Goal: Information Seeking & Learning: Understand process/instructions

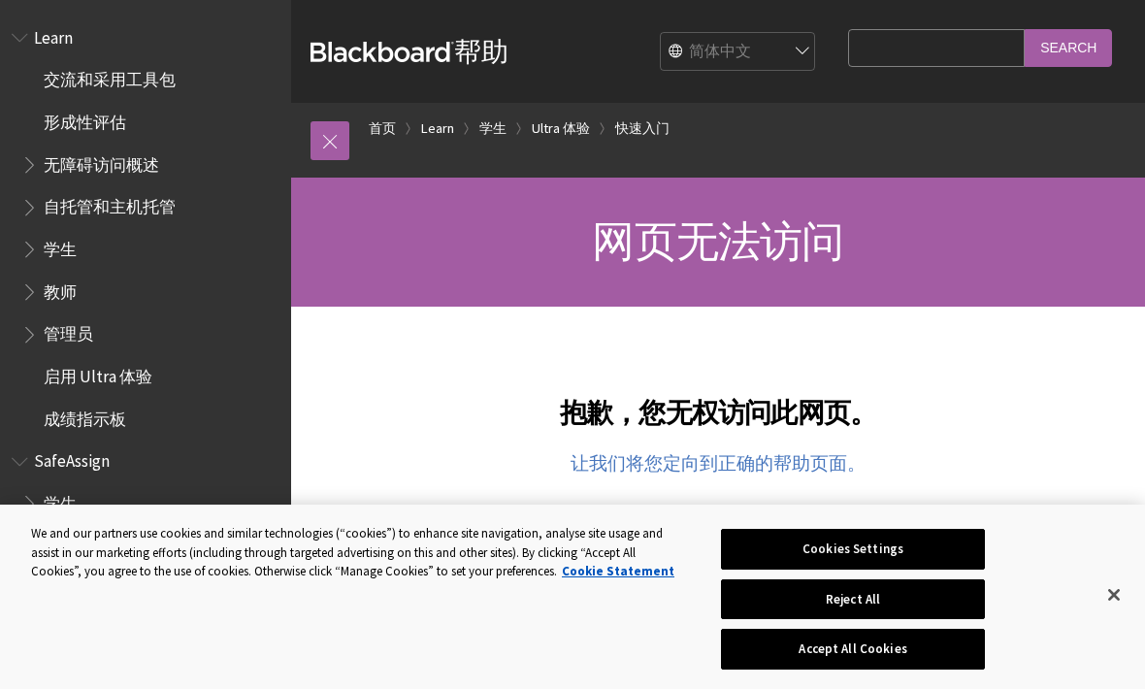
click at [62, 250] on span "学生" at bounding box center [60, 246] width 33 height 26
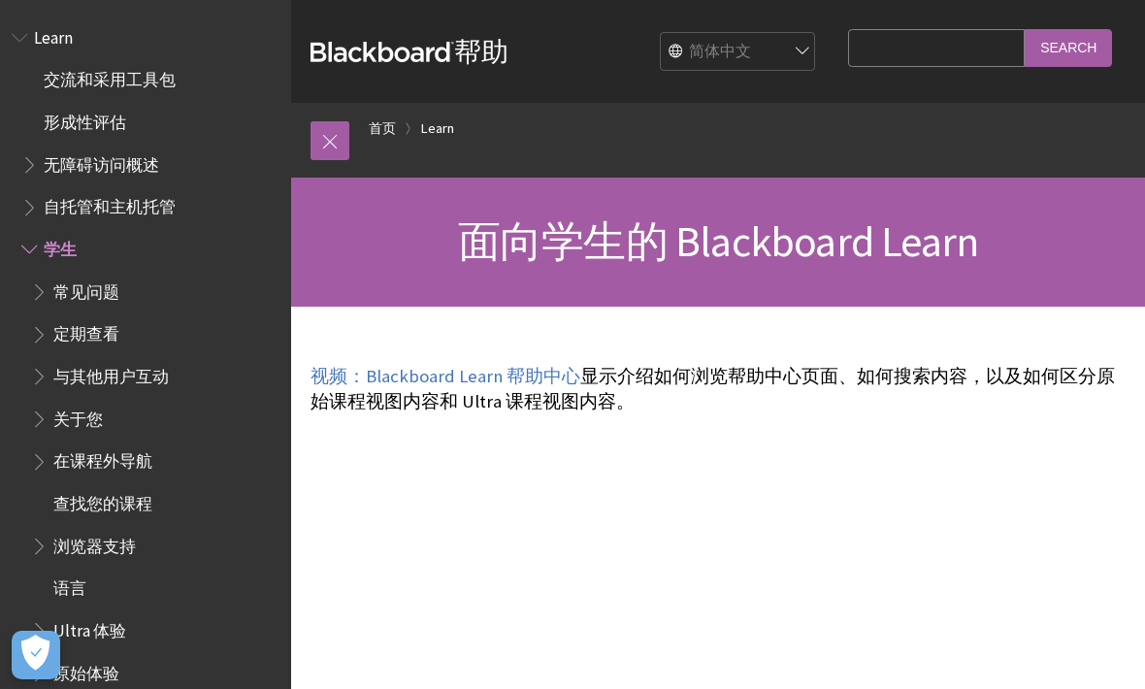
click at [806, 53] on select "English عربية Català Cymraeg Deutsch Español Suomi Français עברית Italiano 日本語 …" at bounding box center [738, 52] width 155 height 39
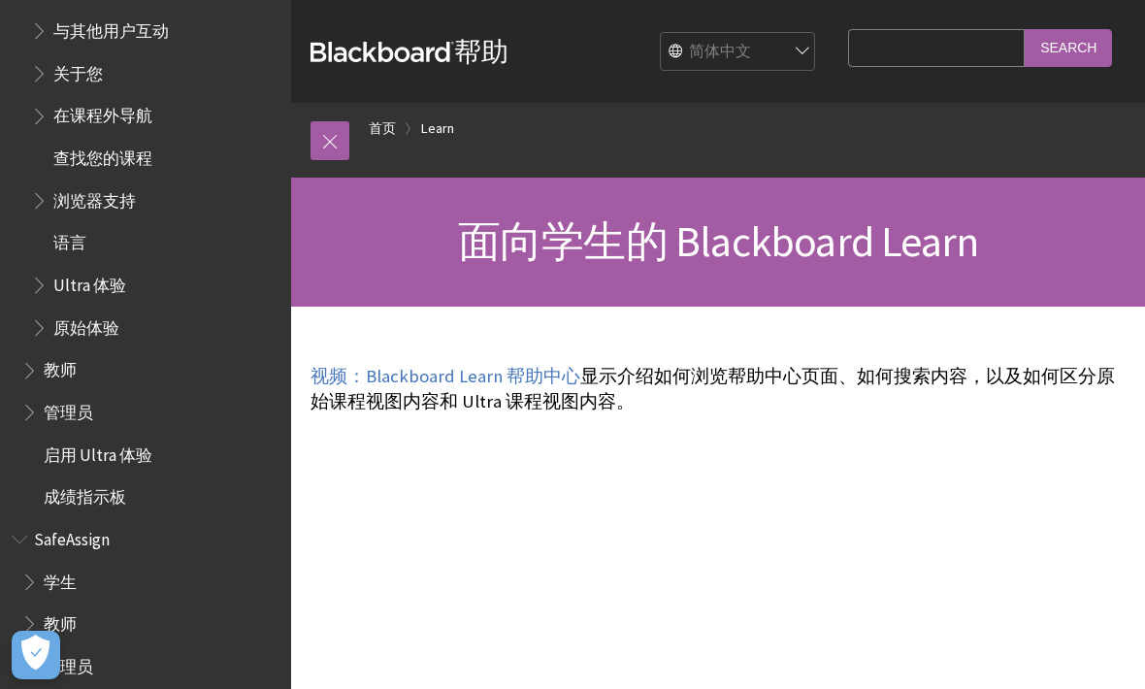
scroll to position [345, 0]
click at [46, 566] on span "学生" at bounding box center [60, 579] width 33 height 26
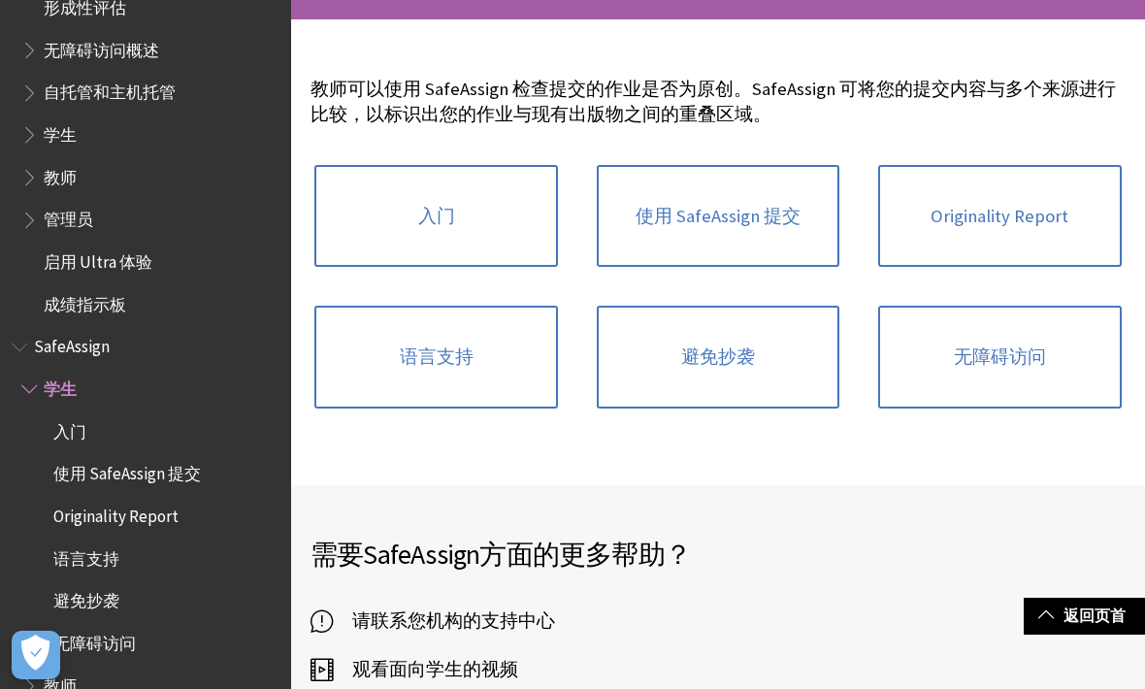
scroll to position [288, 0]
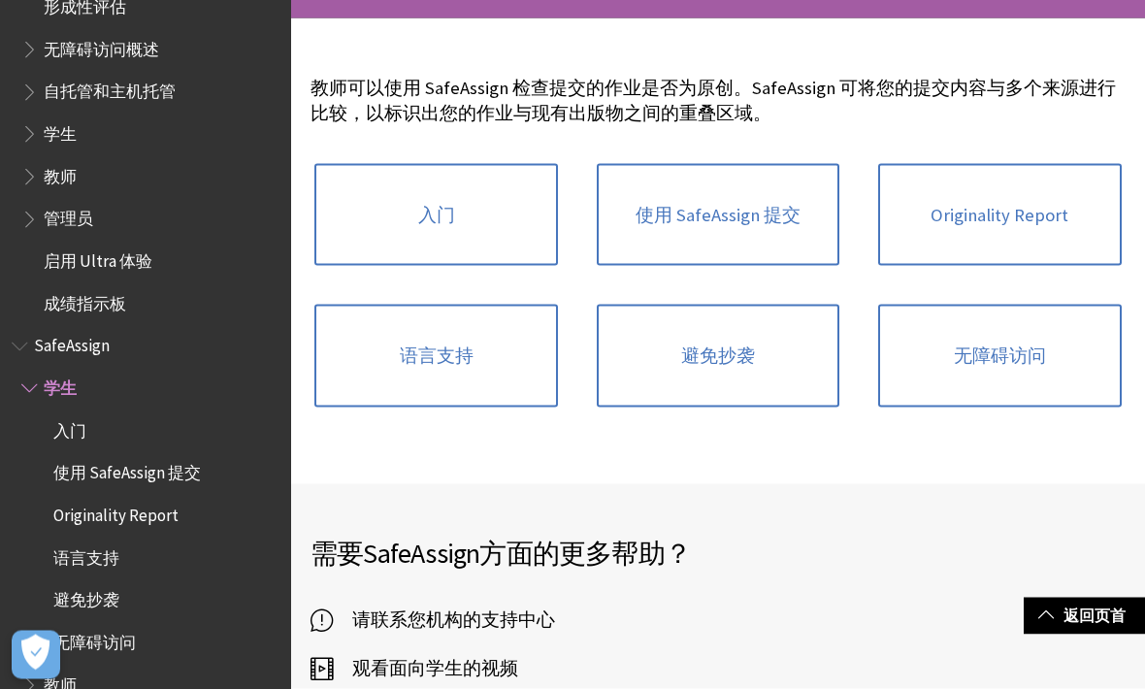
click at [62, 432] on span "入门" at bounding box center [69, 428] width 33 height 26
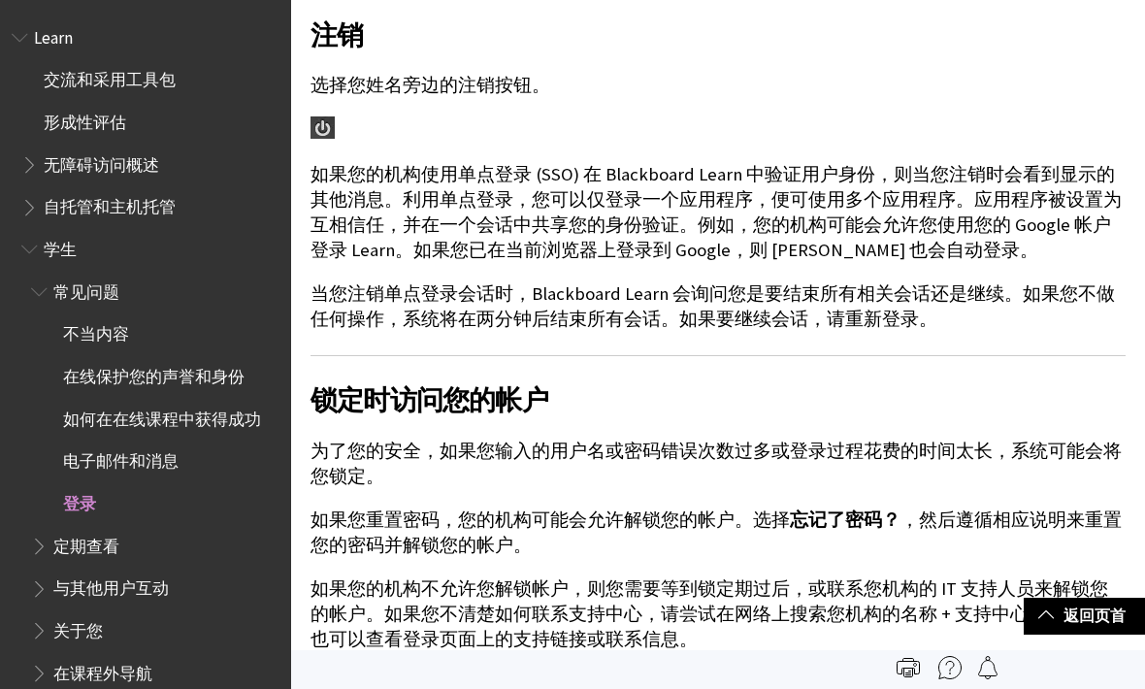
scroll to position [1821, 0]
